Goal: Check status: Check status

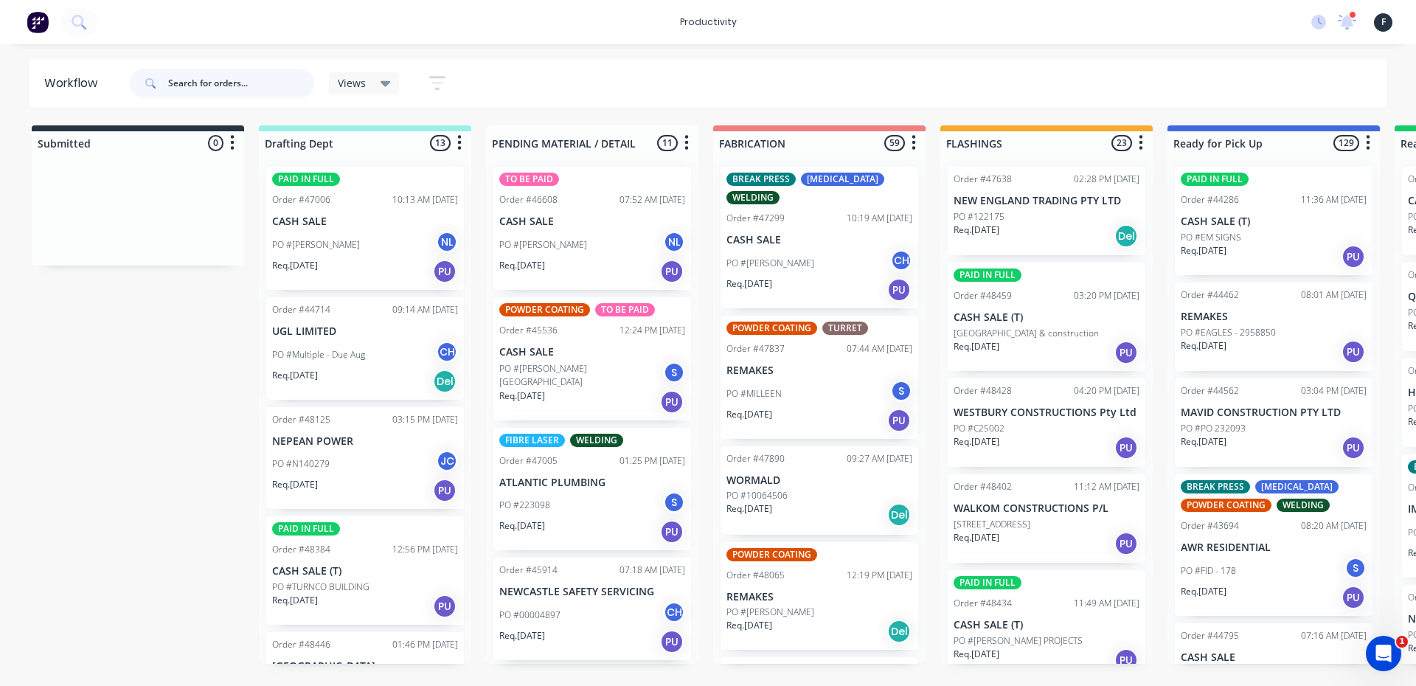
click at [287, 91] on input "text" at bounding box center [241, 84] width 146 height 30
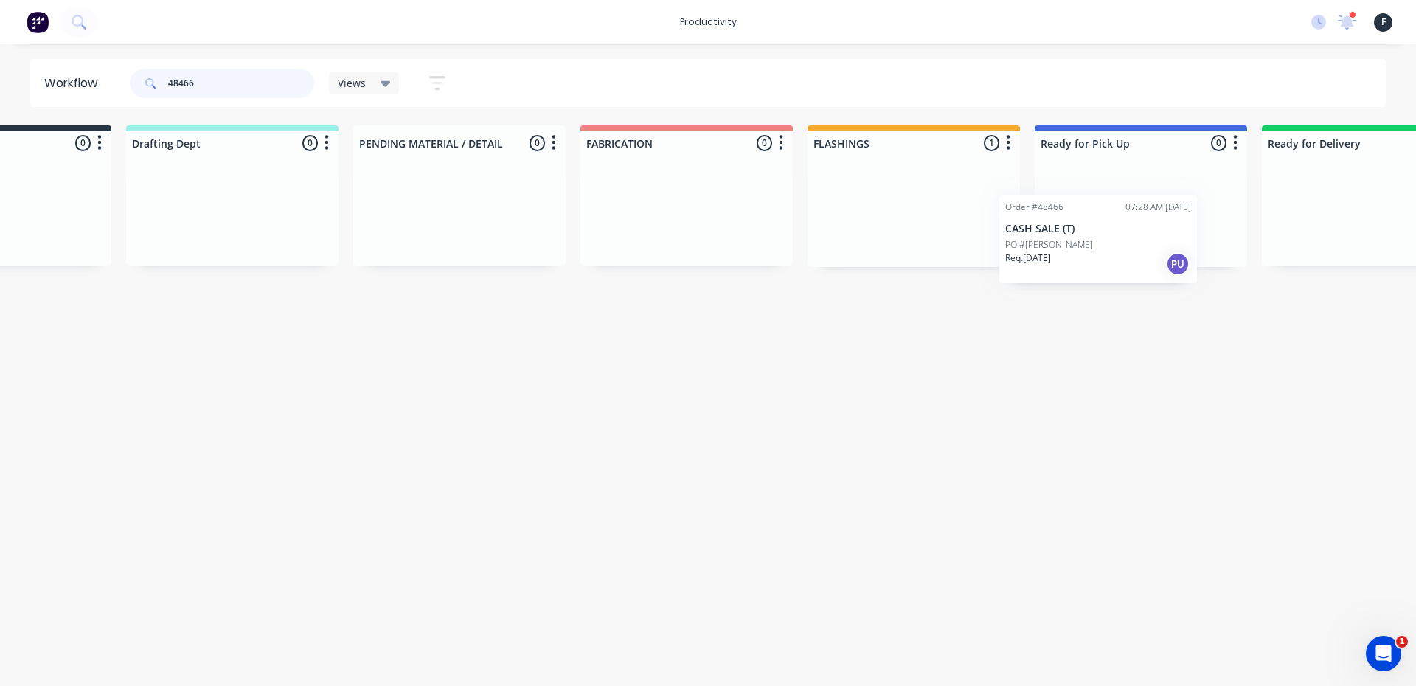
scroll to position [0, 142]
drag, startPoint x: 1031, startPoint y: 201, endPoint x: 1105, endPoint y: 227, distance: 78.9
click at [1105, 227] on div "Submitted 0 Sort By Created date Required date Order number Customer name Most …" at bounding box center [1077, 196] width 2460 height 142
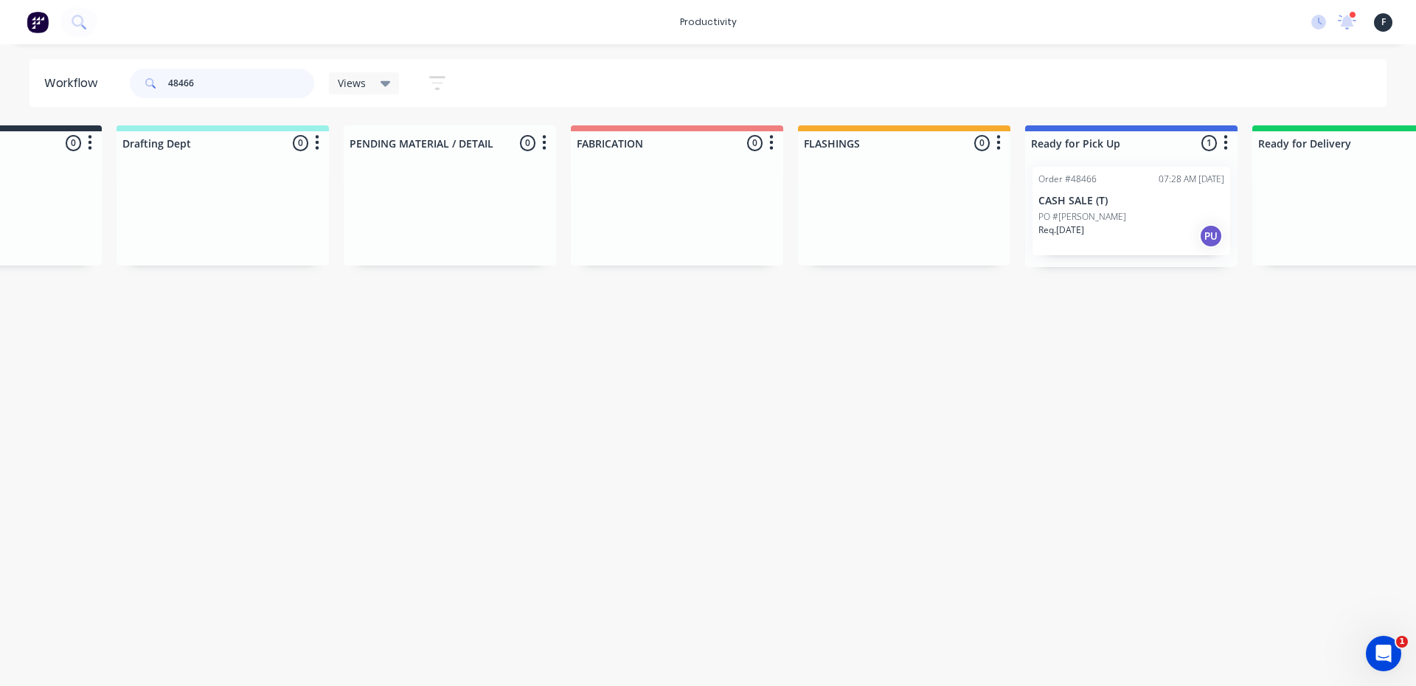
type input "48466"
click at [1115, 196] on p "CASH SALE (T)" at bounding box center [1132, 201] width 186 height 13
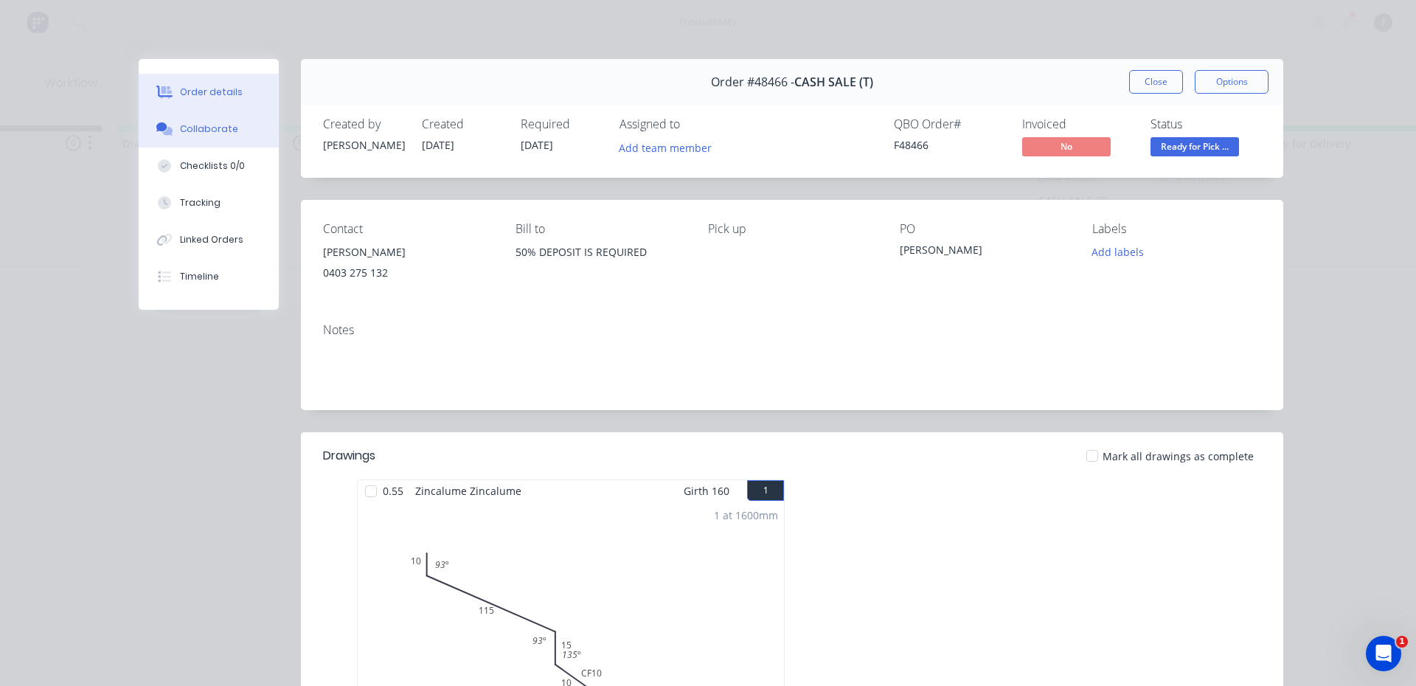
click at [212, 124] on div "Collaborate" at bounding box center [209, 128] width 58 height 13
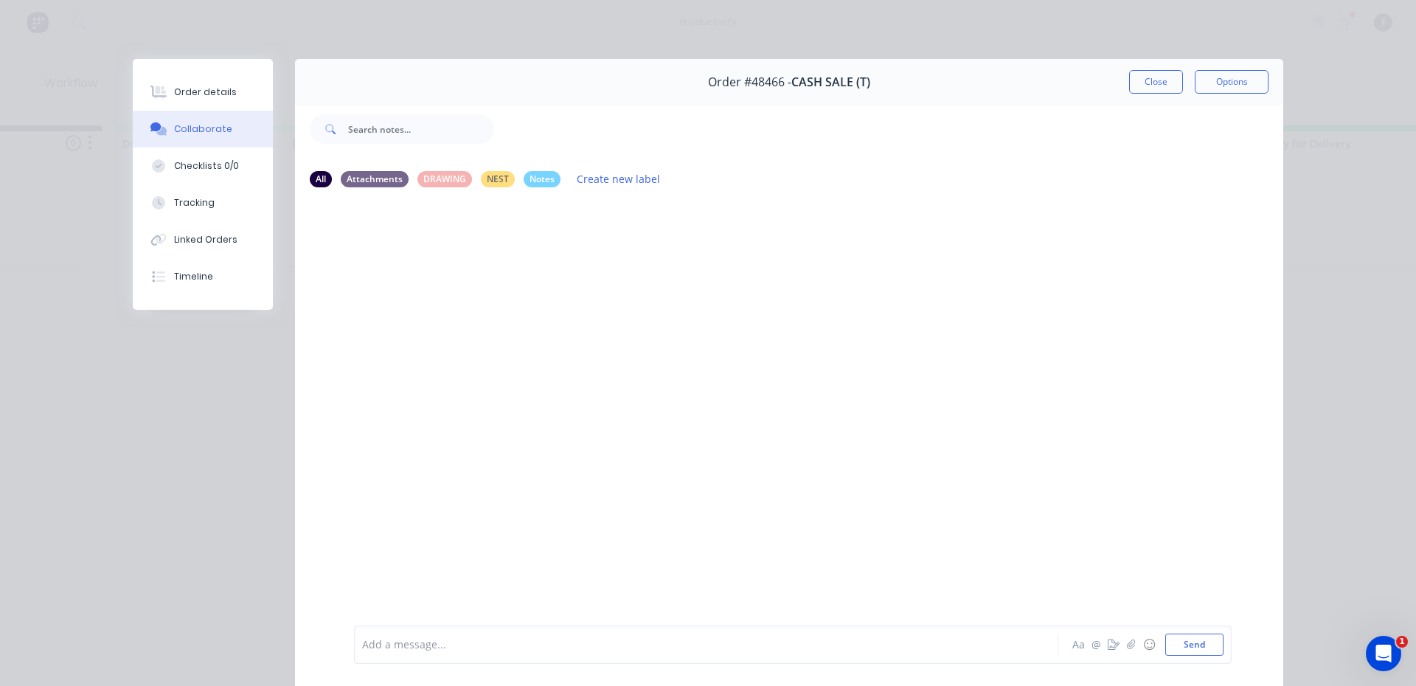
click at [543, 638] on div at bounding box center [685, 644] width 645 height 15
click at [1173, 85] on button "Close" at bounding box center [1156, 82] width 54 height 24
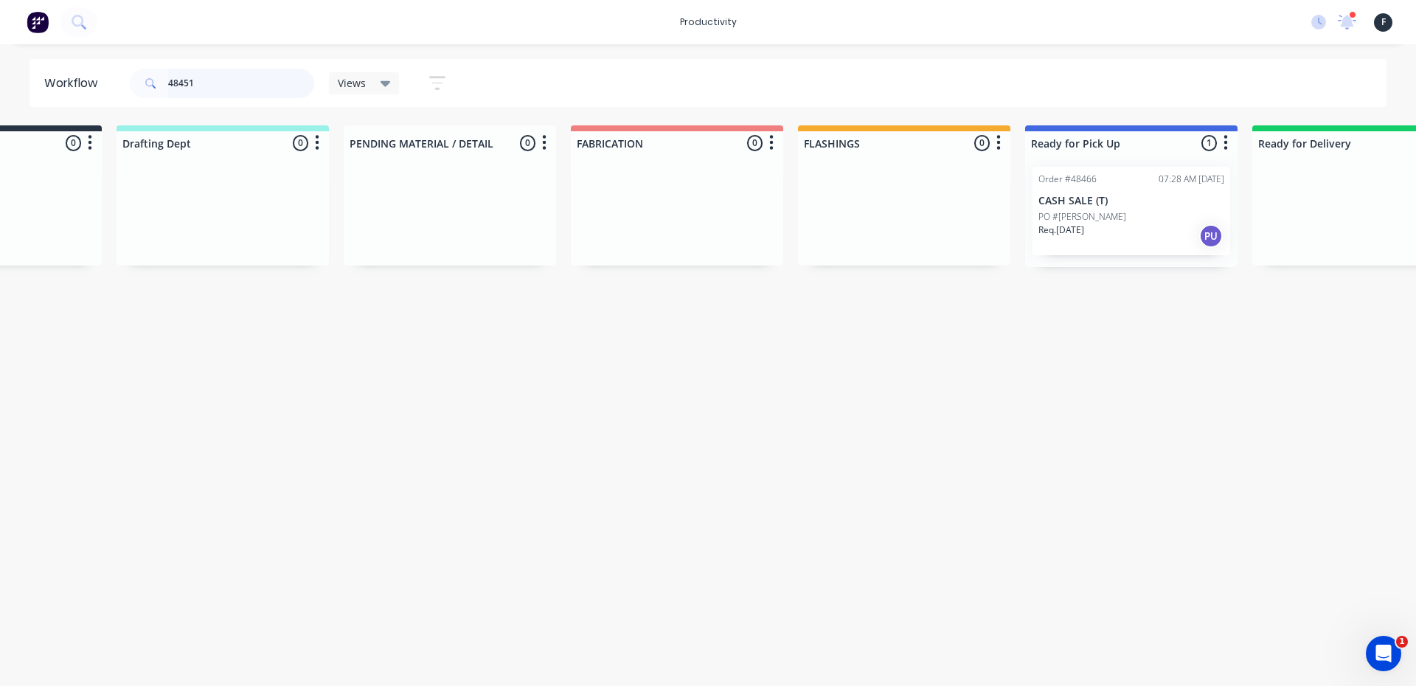
scroll to position [0, 0]
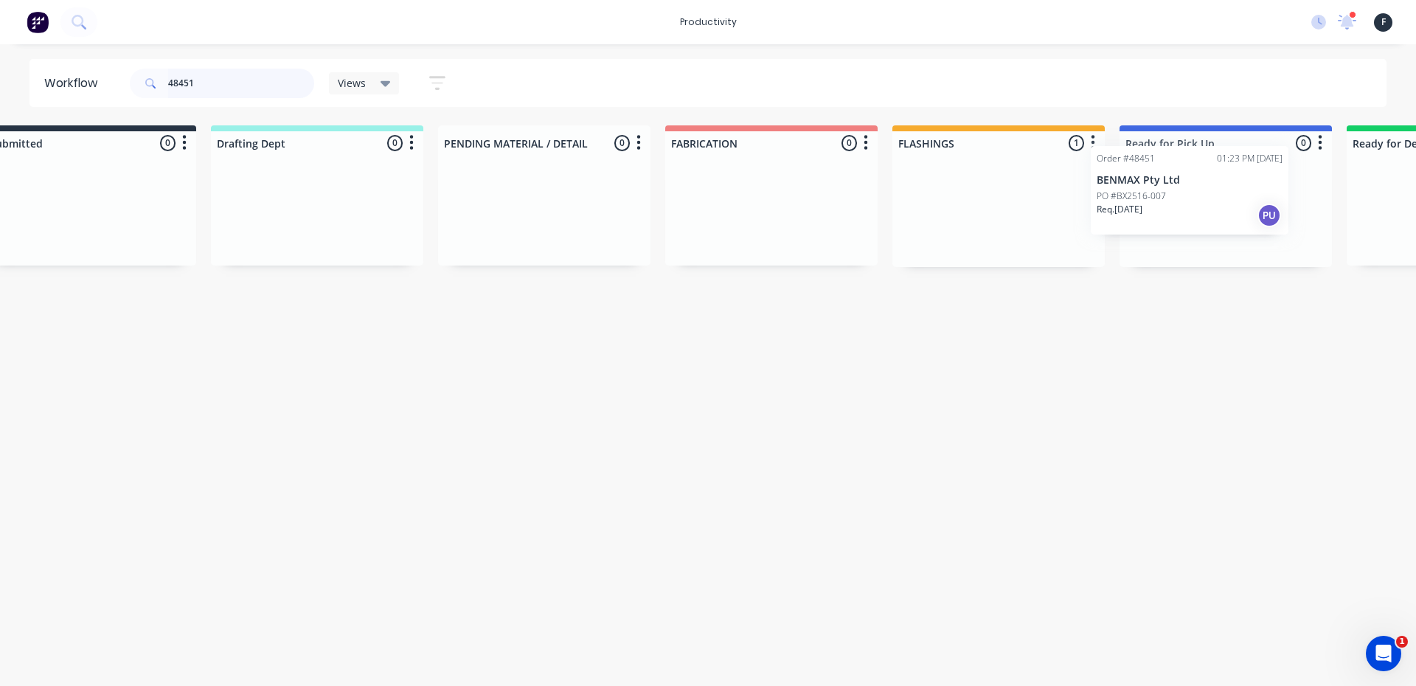
drag, startPoint x: 1036, startPoint y: 241, endPoint x: 1194, endPoint y: 212, distance: 160.5
click at [1194, 212] on div "Submitted 0 Sort By Created date Required date Order number Customer name Most …" at bounding box center [1171, 196] width 2460 height 142
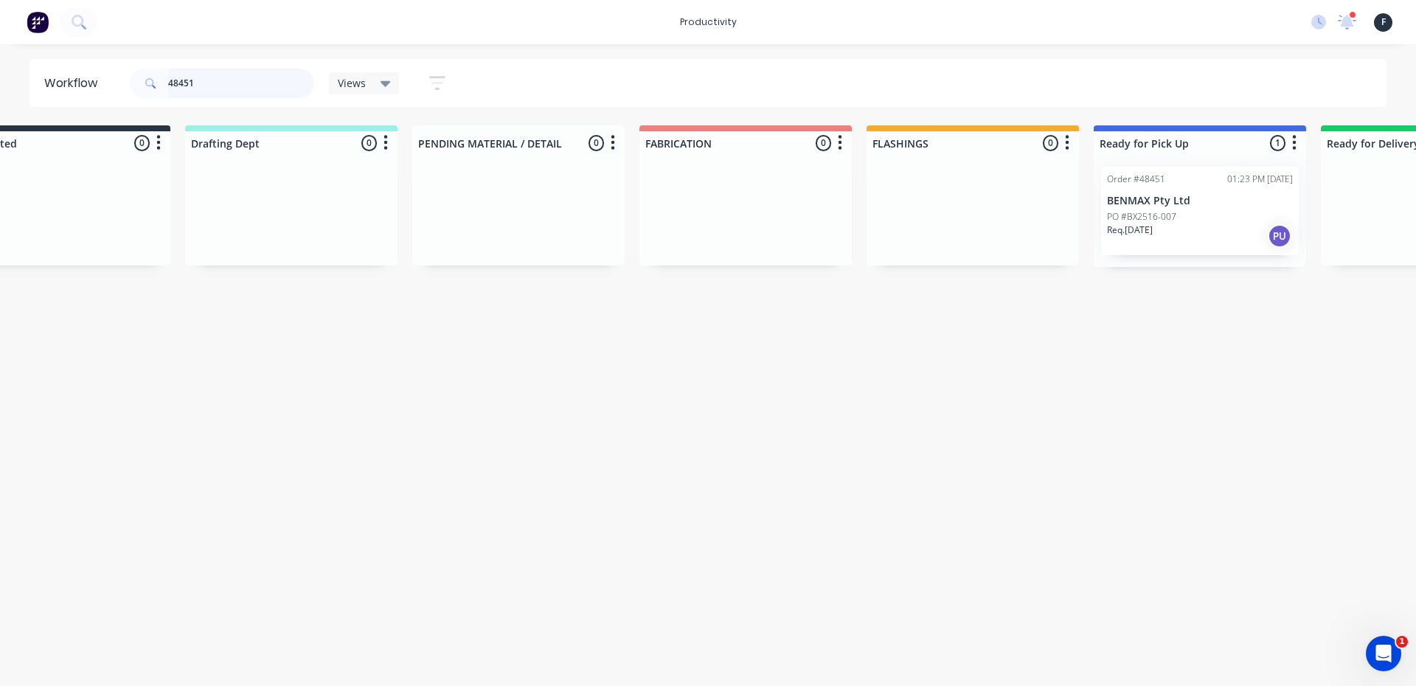
type input "48451"
click at [1180, 211] on div "PO #BX2516-007" at bounding box center [1200, 216] width 186 height 13
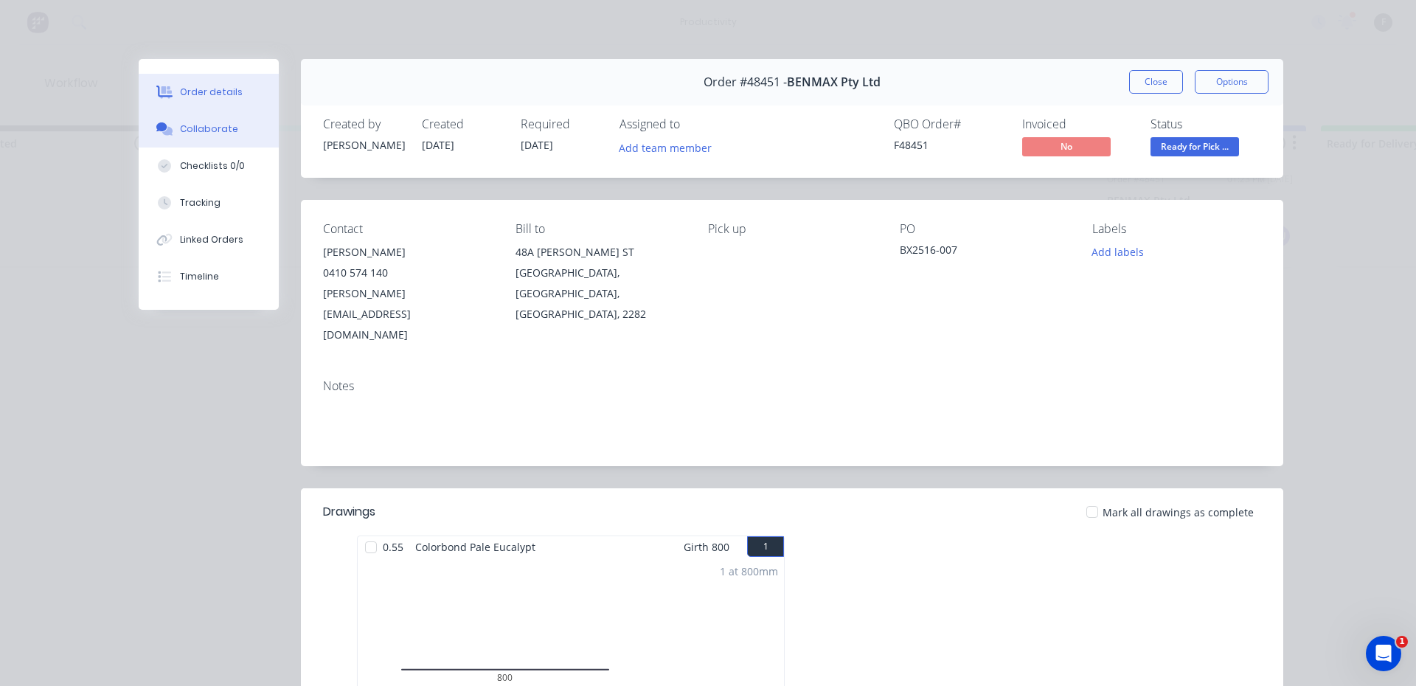
click at [224, 119] on button "Collaborate" at bounding box center [209, 129] width 140 height 37
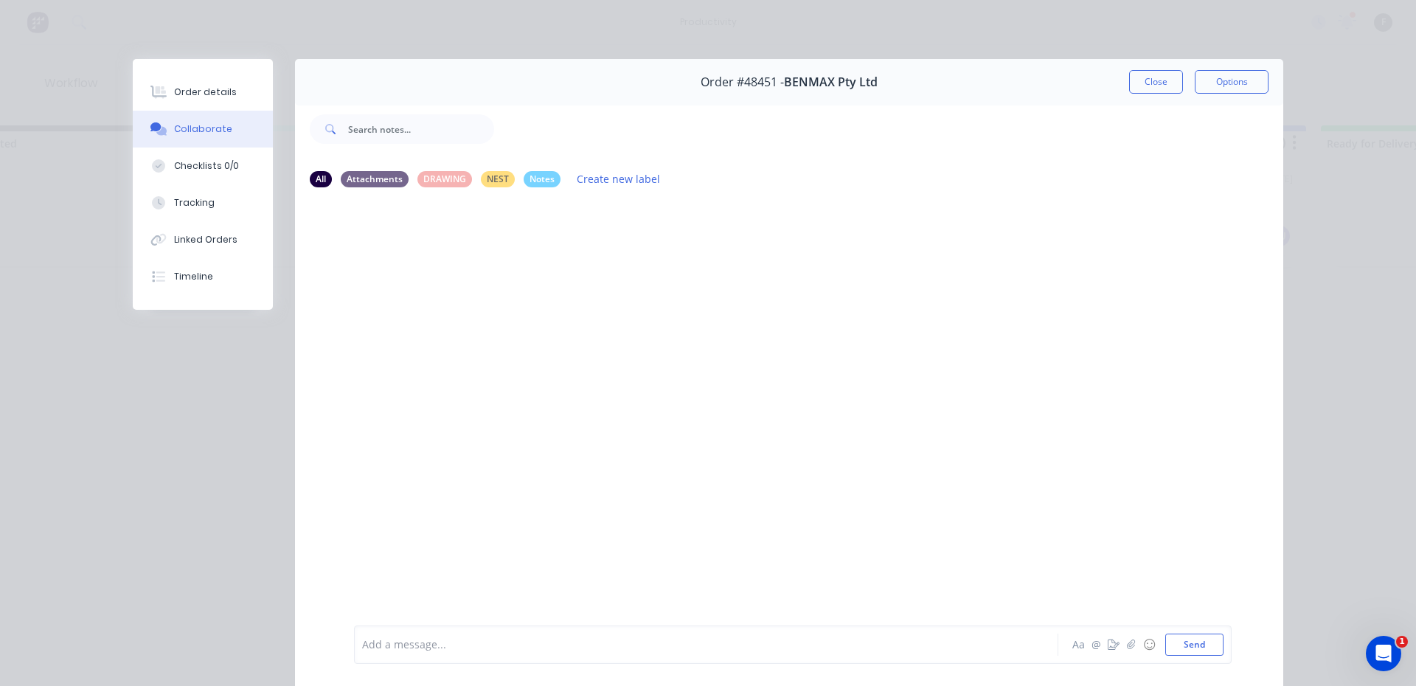
click at [561, 641] on div at bounding box center [685, 644] width 645 height 15
